Goal: Task Accomplishment & Management: Complete application form

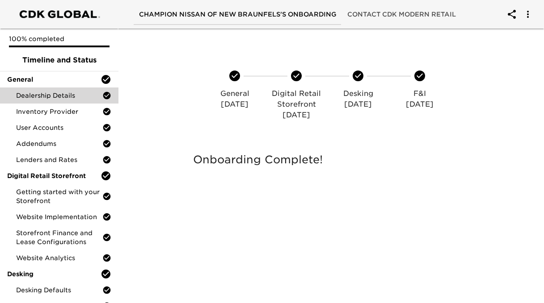
click at [52, 95] on span "Dealership Details" at bounding box center [59, 95] width 86 height 9
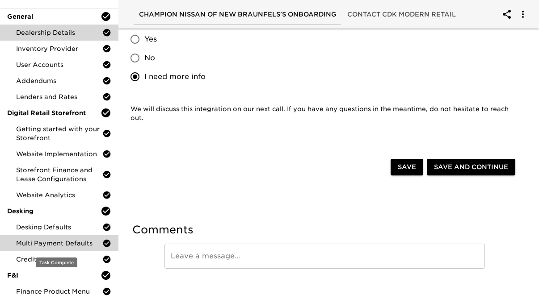
scroll to position [350, 0]
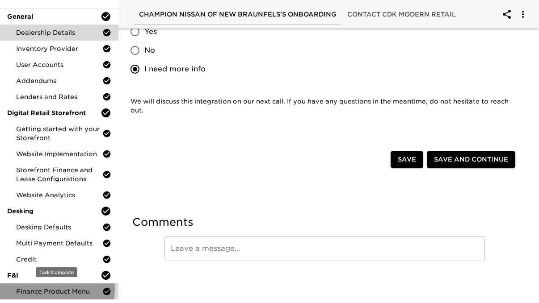
click at [50, 289] on span "Finance Product Menu" at bounding box center [59, 291] width 86 height 9
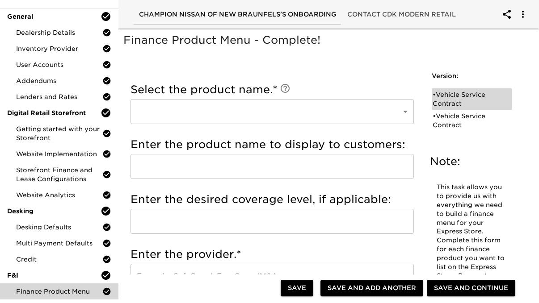
click at [467, 99] on div "• Vehicle Service Contract" at bounding box center [465, 99] width 66 height 18
type input "Vehicle Service Contract"
type input "Ethos Group"
type input "5 years 60,000 miles"
type input "Ethos Group"
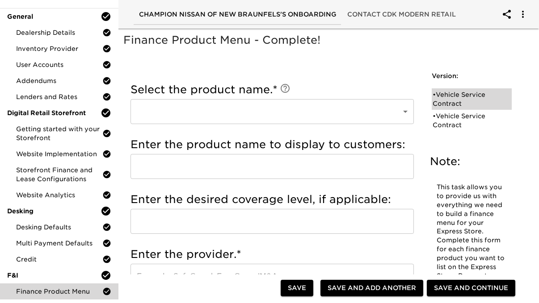
checkbox input "true"
radio input "true"
checkbox input "true"
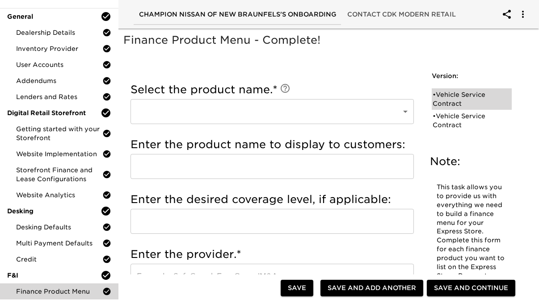
checkbox input "true"
radio input "true"
type input "19473"
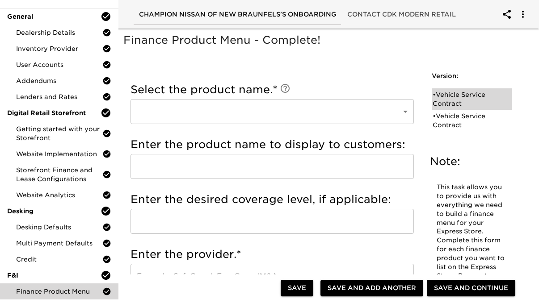
radio input "true"
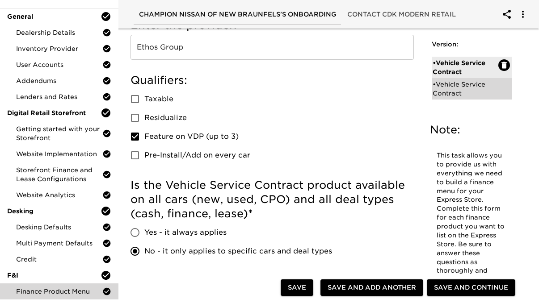
click at [451, 88] on div "• Vehicle Service Contract" at bounding box center [465, 89] width 66 height 18
checkbox input "false"
radio input "false"
checkbox input "false"
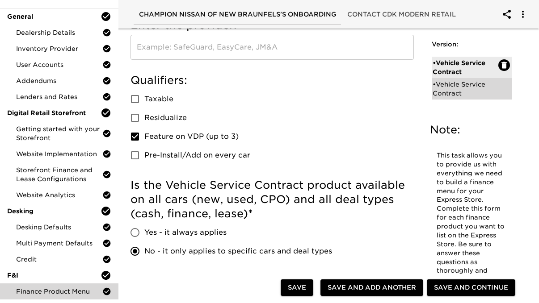
checkbox input "false"
radio input "false"
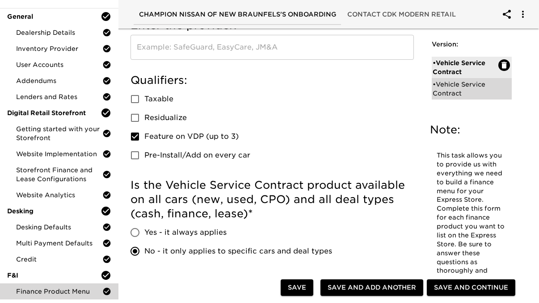
radio input "false"
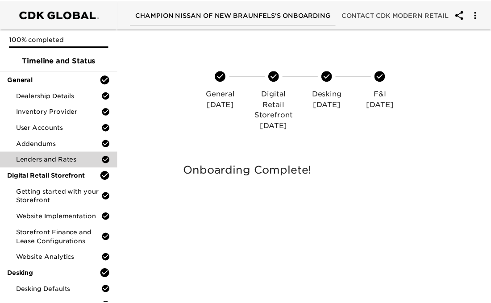
scroll to position [63, 0]
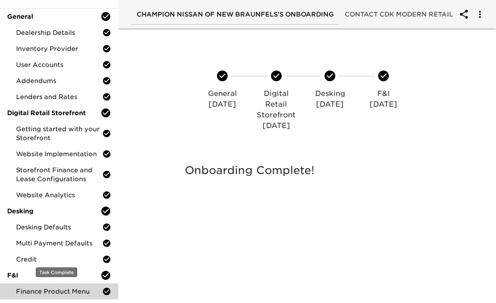
click at [52, 286] on div "Finance Product Menu" at bounding box center [59, 292] width 118 height 16
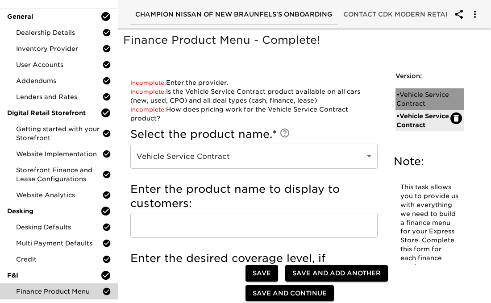
click at [424, 103] on div "• Vehicle Service Contract" at bounding box center [424, 99] width 54 height 18
type input "Ethos Group"
type input "5 years 60,000 miles"
type input "Ethos Group"
checkbox input "true"
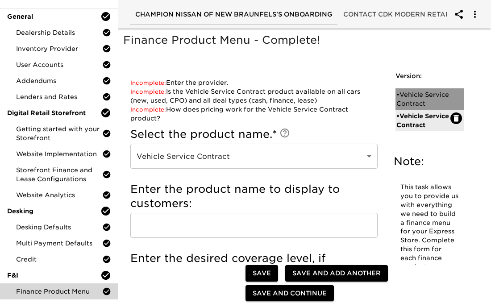
radio input "true"
checkbox input "true"
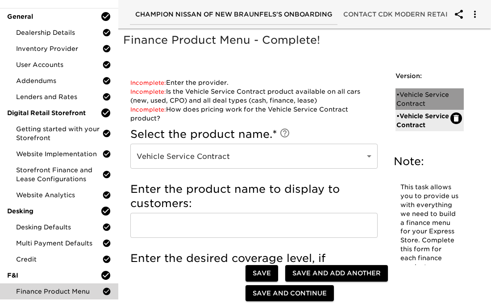
checkbox input "true"
radio input "true"
type input "19473"
radio input "true"
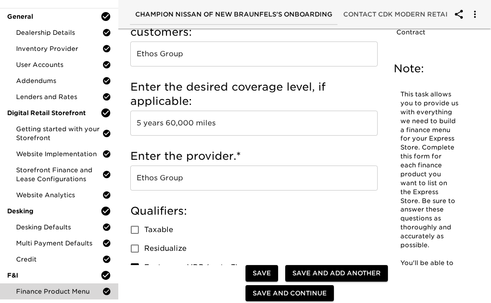
scroll to position [42, 0]
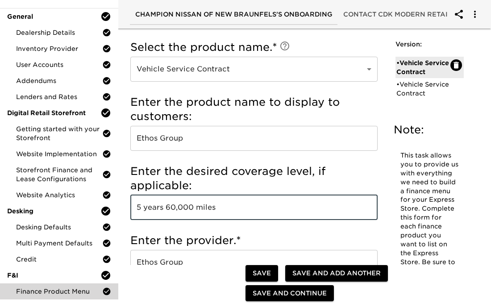
click at [242, 208] on input "5 years 60,000 miles" at bounding box center [253, 207] width 247 height 25
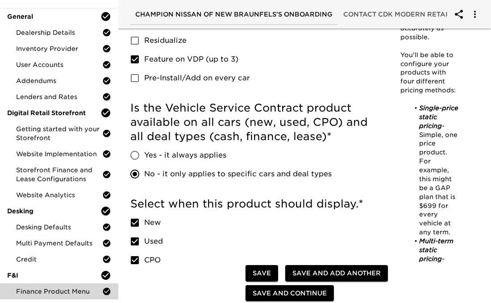
scroll to position [365, 0]
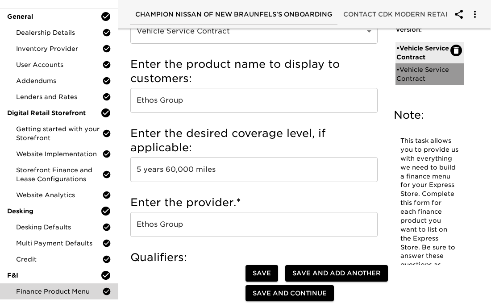
click at [424, 68] on div "• Vehicle Service Contract" at bounding box center [424, 74] width 54 height 18
checkbox input "false"
radio input "false"
checkbox input "false"
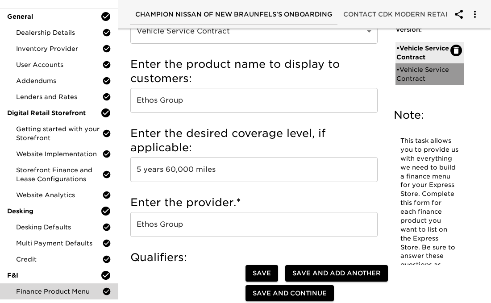
checkbox input "false"
radio input "false"
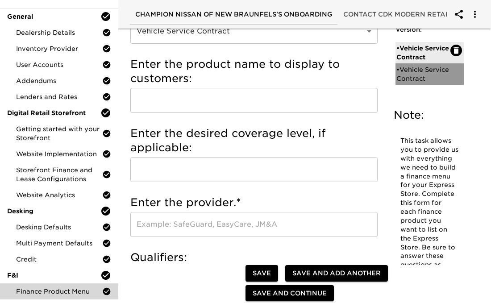
radio input "false"
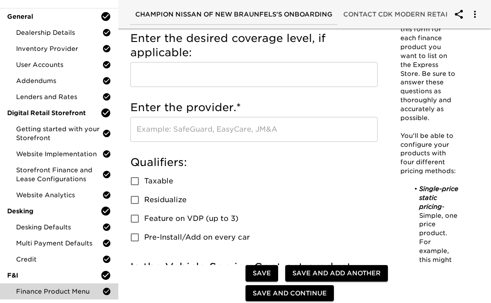
scroll to position [0, 0]
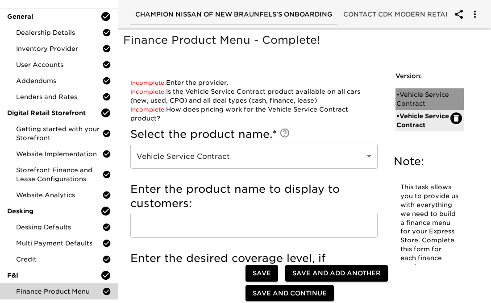
click at [416, 104] on div "• Vehicle Service Contract" at bounding box center [424, 99] width 54 height 18
type input "Ethos Group"
type input "5 years 60,000 miles"
type input "Ethos Group"
checkbox input "true"
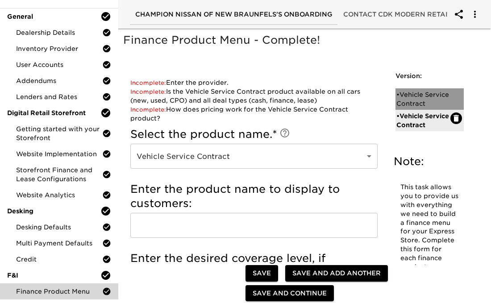
radio input "true"
checkbox input "true"
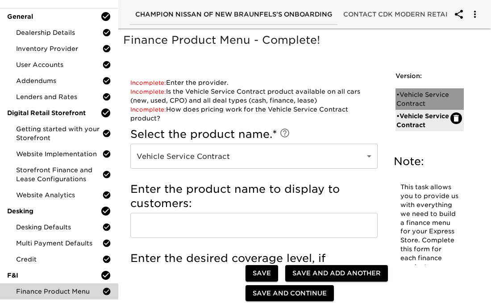
checkbox input "true"
radio input "true"
type input "19473"
radio input "true"
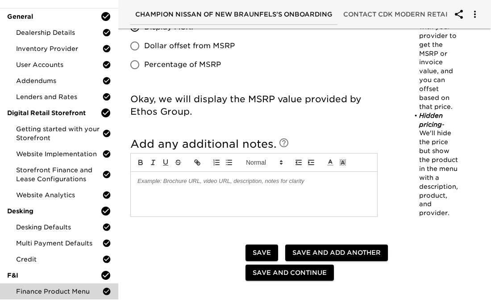
scroll to position [947, 0]
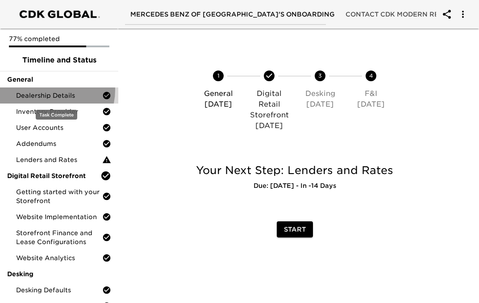
click at [51, 90] on div "Dealership Details" at bounding box center [59, 96] width 118 height 16
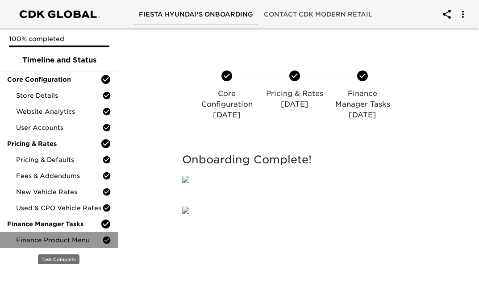
click at [37, 241] on span "Finance Product Menu" at bounding box center [59, 240] width 86 height 9
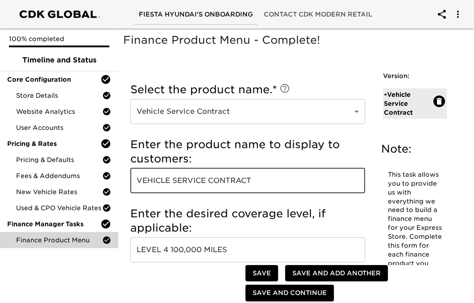
click at [291, 186] on input "VEHICLE SERVICE CONTRACT" at bounding box center [247, 180] width 235 height 25
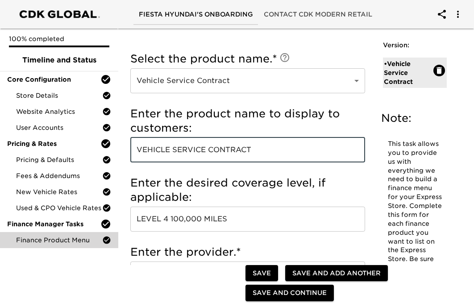
scroll to position [38, 0]
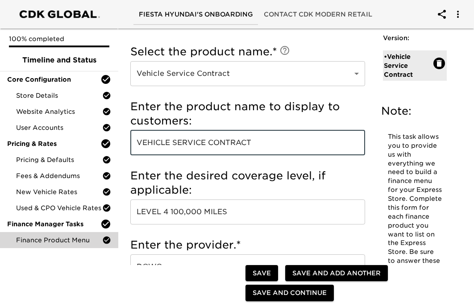
click at [247, 211] on input "LEVEL 4 100,000 MILES" at bounding box center [247, 212] width 235 height 25
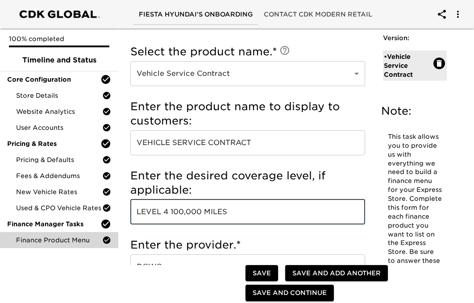
click at [247, 211] on input "LEVEL 4 100,000 MILES" at bounding box center [247, 212] width 235 height 25
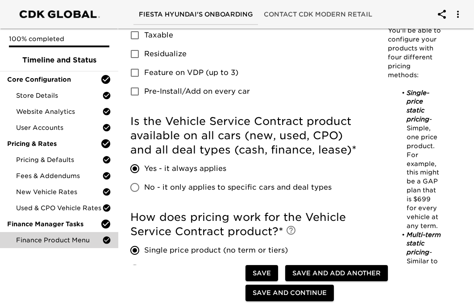
scroll to position [290, 0]
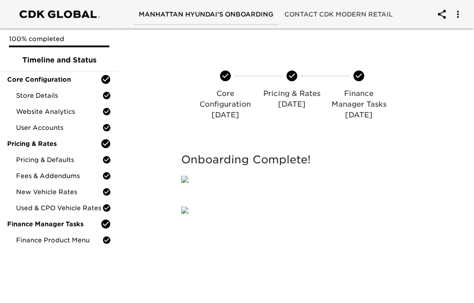
click at [47, 250] on ul "100% completed Timeline and Status Core Configuration Store Details Website Ana…" at bounding box center [59, 140] width 118 height 223
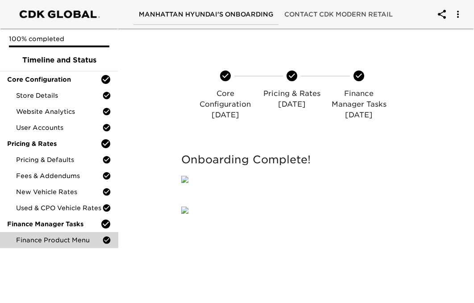
click at [54, 240] on span "Finance Product Menu" at bounding box center [59, 240] width 86 height 9
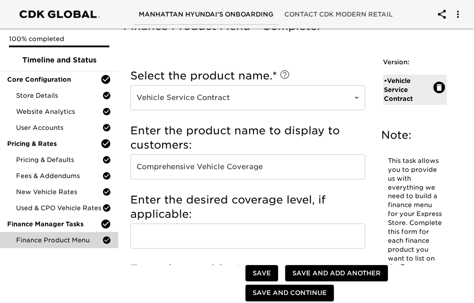
scroll to position [21, 0]
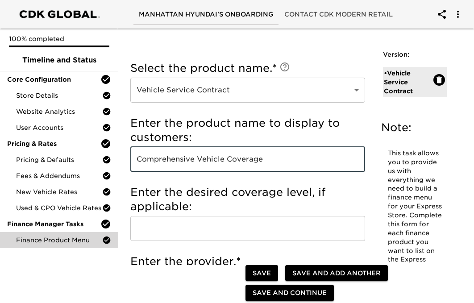
click at [310, 160] on input "Comprehensive Vehicle Coverage" at bounding box center [247, 159] width 235 height 25
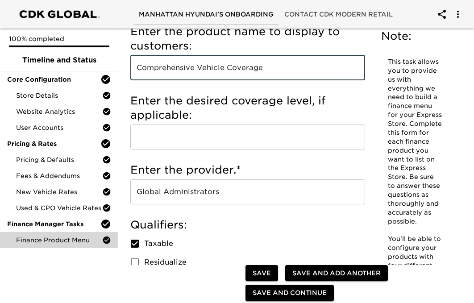
scroll to position [117, 0]
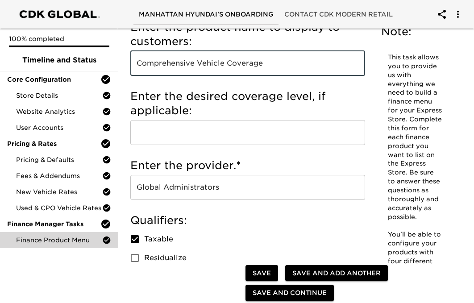
click at [254, 194] on input "Global Administrators" at bounding box center [247, 187] width 235 height 25
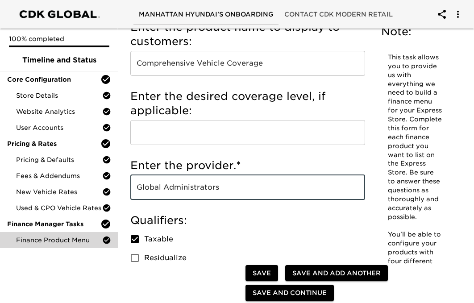
click at [254, 194] on input "Global Administrators" at bounding box center [247, 187] width 235 height 25
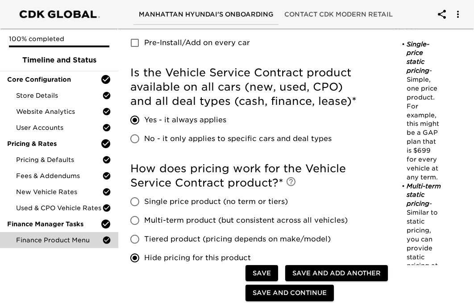
scroll to position [306, 0]
